Goal: Transaction & Acquisition: Obtain resource

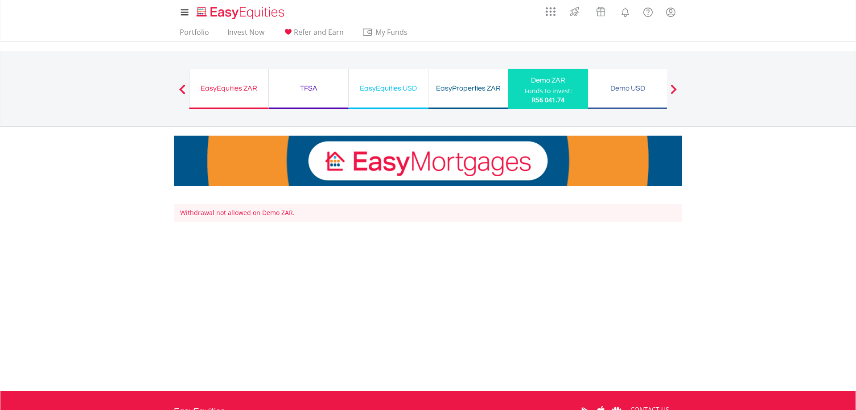
click at [222, 88] on div "EasyEquities ZAR" at bounding box center [229, 88] width 68 height 12
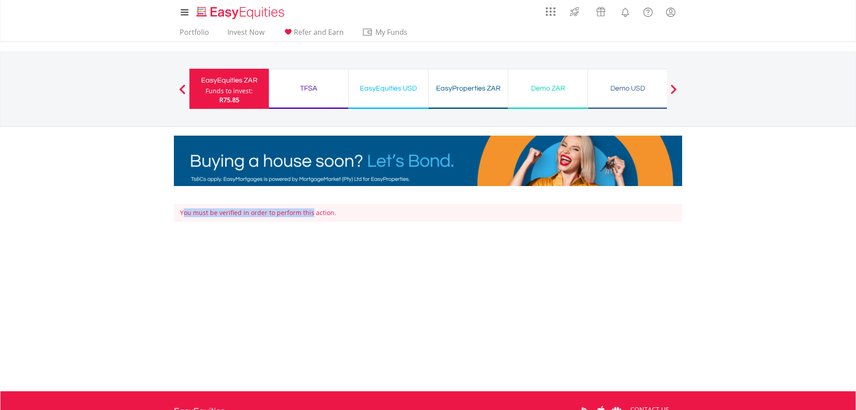
drag, startPoint x: 185, startPoint y: 215, endPoint x: 310, endPoint y: 213, distance: 124.8
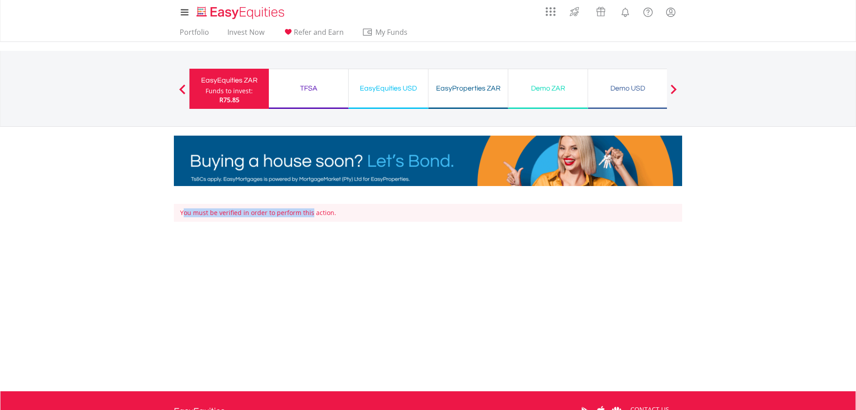
click at [310, 213] on div "You must be verified in order to perform this action." at bounding box center [428, 213] width 508 height 18
click at [357, 217] on div "You must be verified in order to perform this action." at bounding box center [428, 213] width 508 height 18
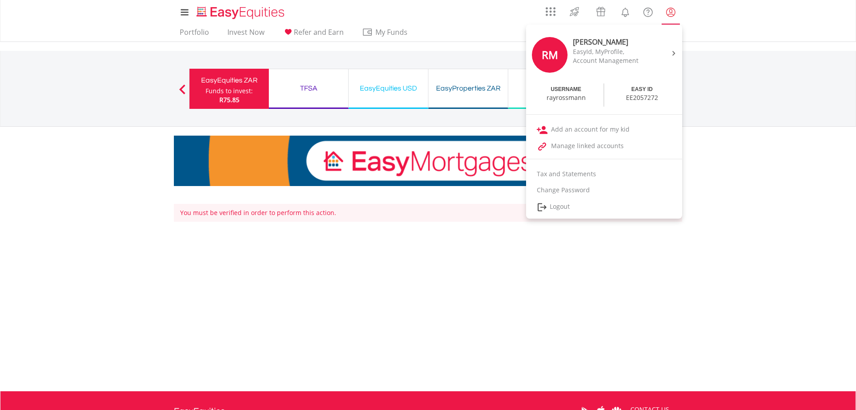
click at [681, 15] on link "My Profile" at bounding box center [670, 12] width 23 height 20
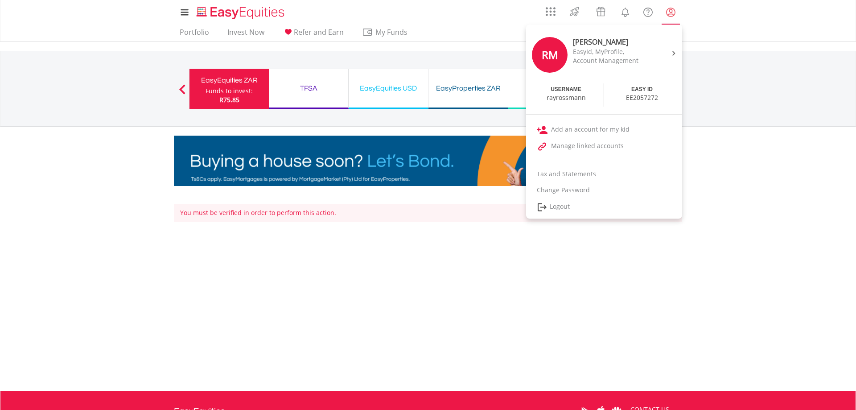
click at [670, 14] on lord-icon "My Profile" at bounding box center [670, 12] width 11 height 11
click at [668, 16] on lord-icon "My Profile" at bounding box center [670, 12] width 11 height 11
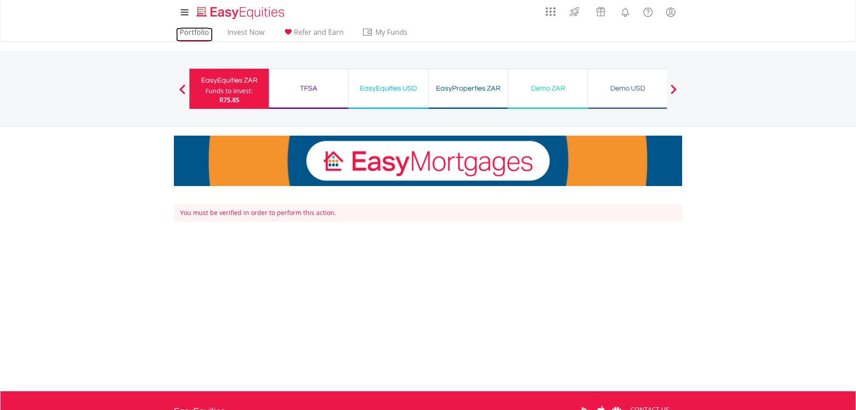
click at [186, 32] on link "Portfolio" at bounding box center [194, 35] width 37 height 14
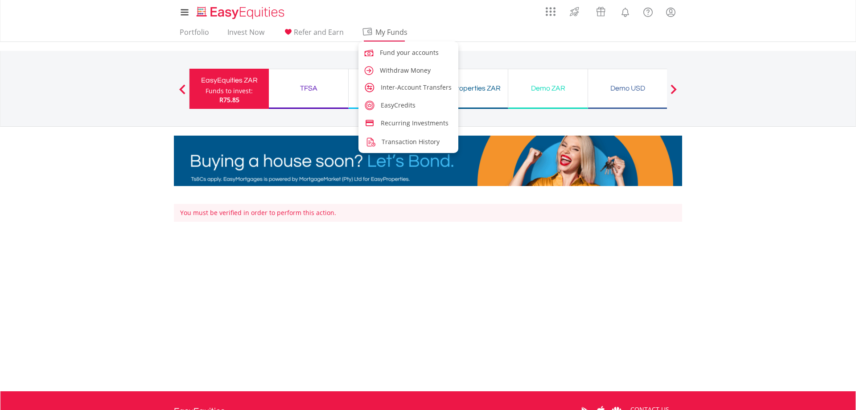
click at [381, 40] on link "My Funds" at bounding box center [383, 35] width 51 height 14
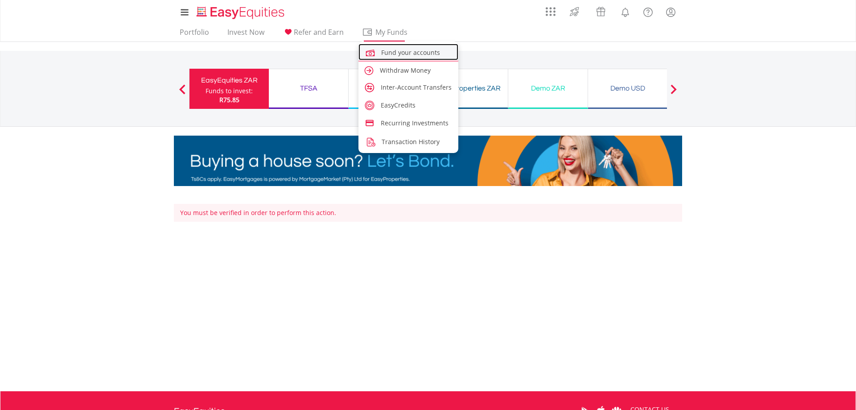
click at [387, 56] on span "Fund your accounts" at bounding box center [410, 52] width 59 height 8
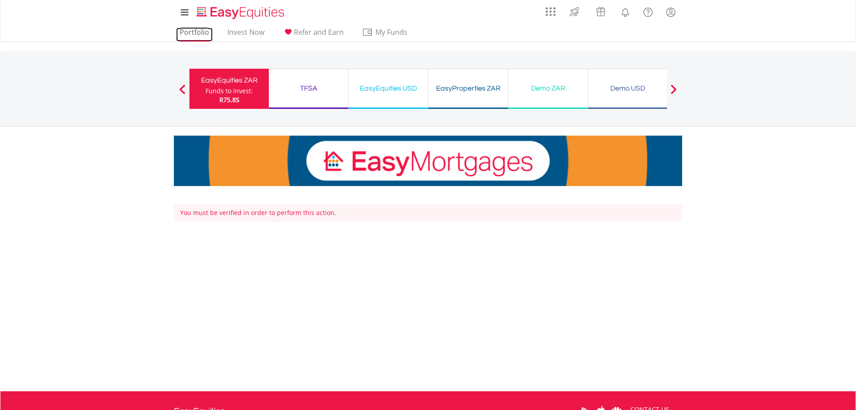
click at [206, 36] on link "Portfolio" at bounding box center [194, 35] width 37 height 14
